Goal: Information Seeking & Learning: Find specific page/section

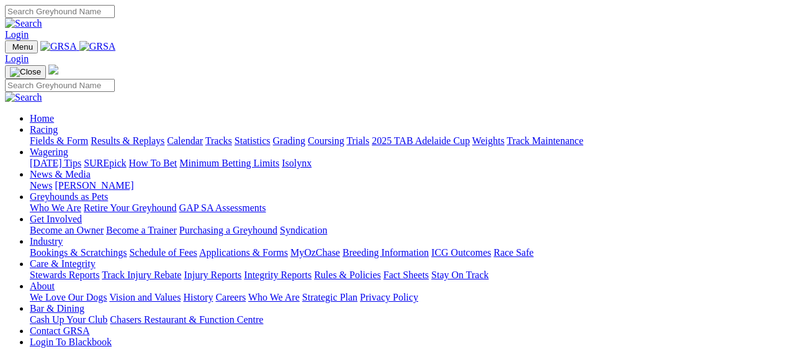
click at [63, 236] on link "Industry" at bounding box center [46, 241] width 33 height 11
click at [188, 247] on link "Schedule of Fees" at bounding box center [163, 252] width 68 height 11
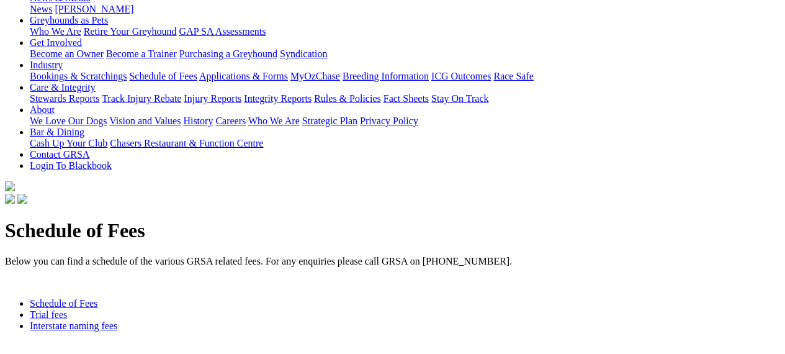
scroll to position [200, 0]
